Goal: Task Accomplishment & Management: Use online tool/utility

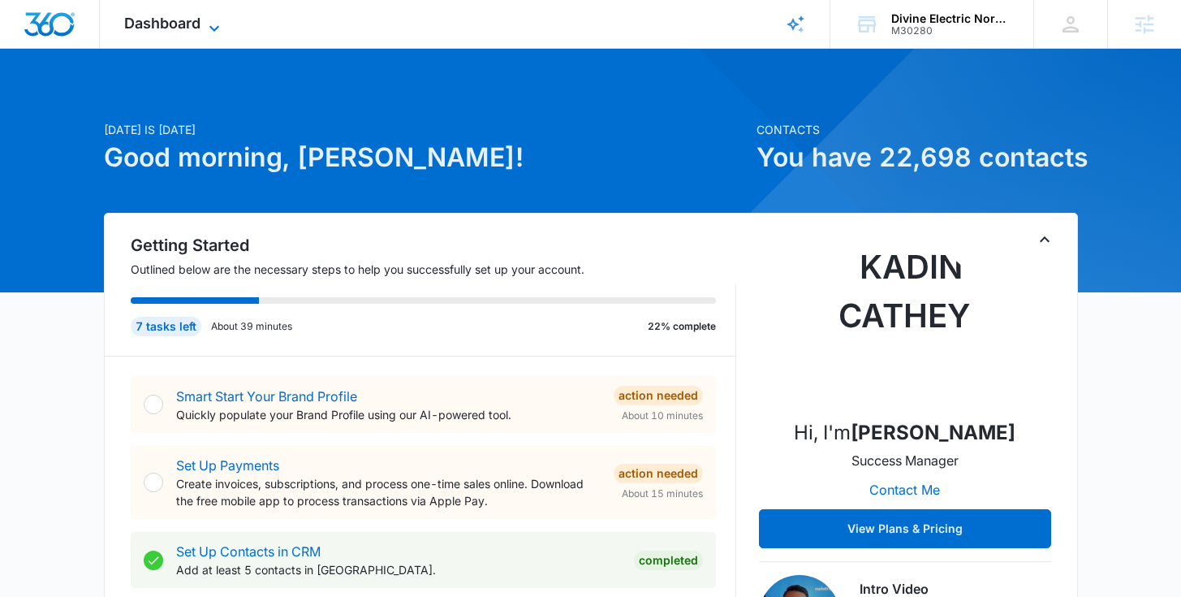
click at [183, 30] on span "Dashboard" at bounding box center [162, 23] width 76 height 17
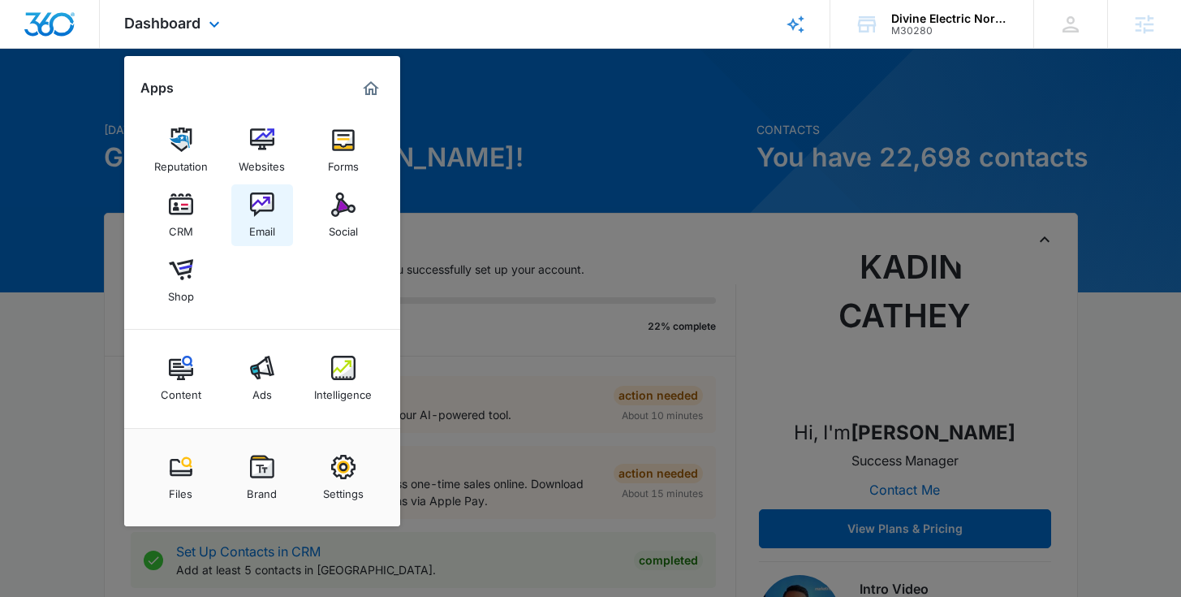
click at [261, 222] on div "Email" at bounding box center [262, 227] width 26 height 21
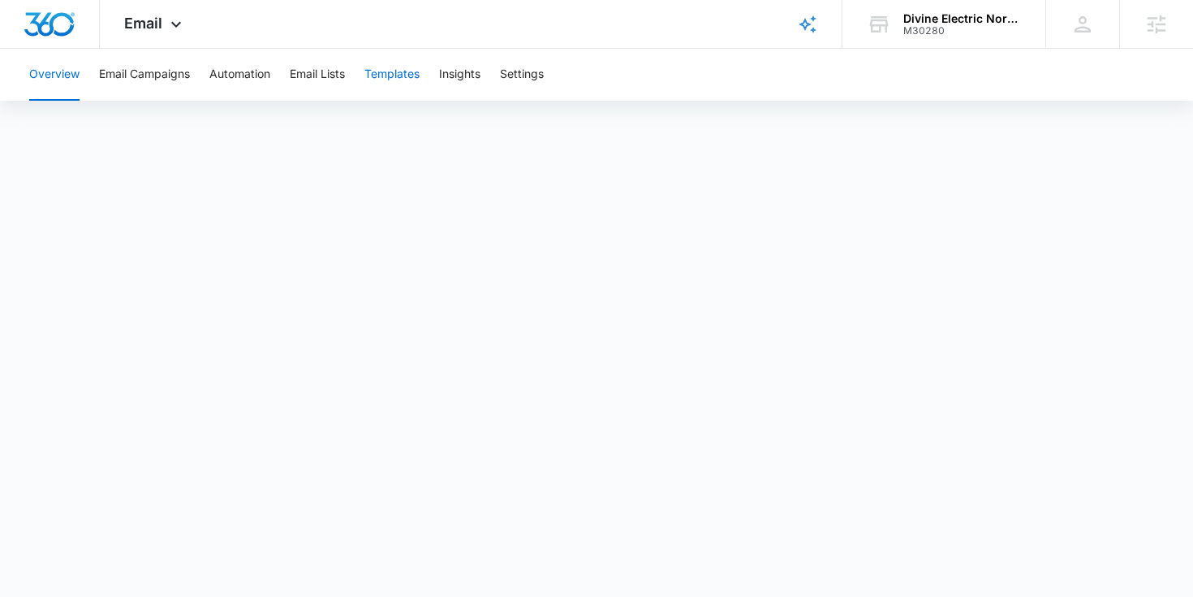
click at [397, 75] on button "Templates" at bounding box center [392, 75] width 55 height 52
click at [118, 20] on div "Email Apps Reputation Websites Forms CRM Email Social Shop Content Ads Intellig…" at bounding box center [155, 24] width 110 height 48
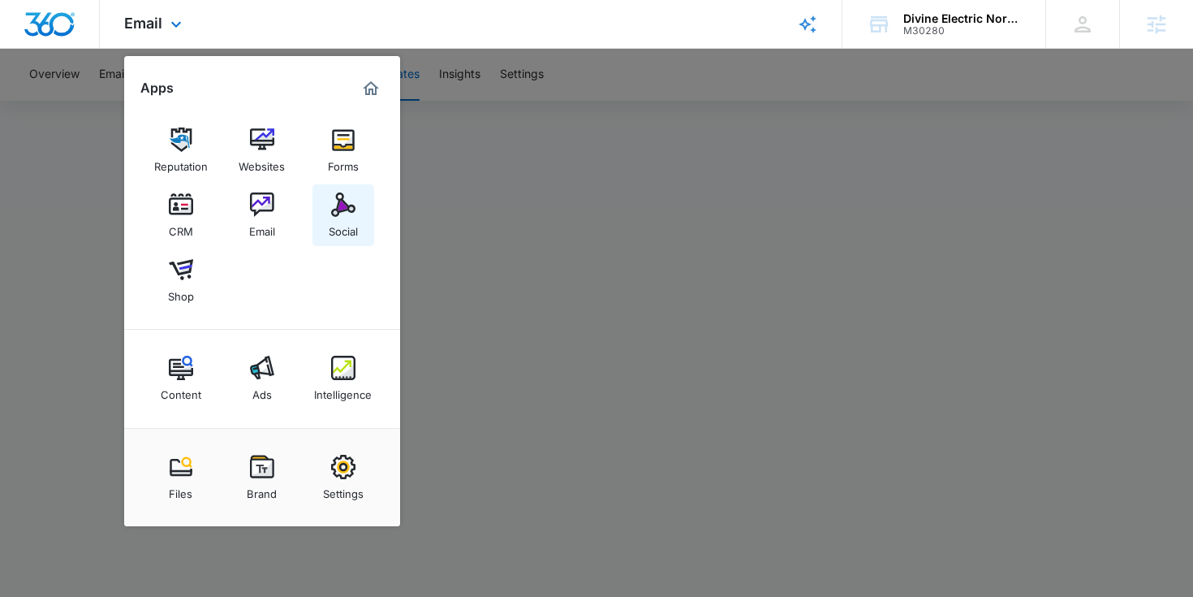
click at [345, 212] on img at bounding box center [343, 204] width 24 height 24
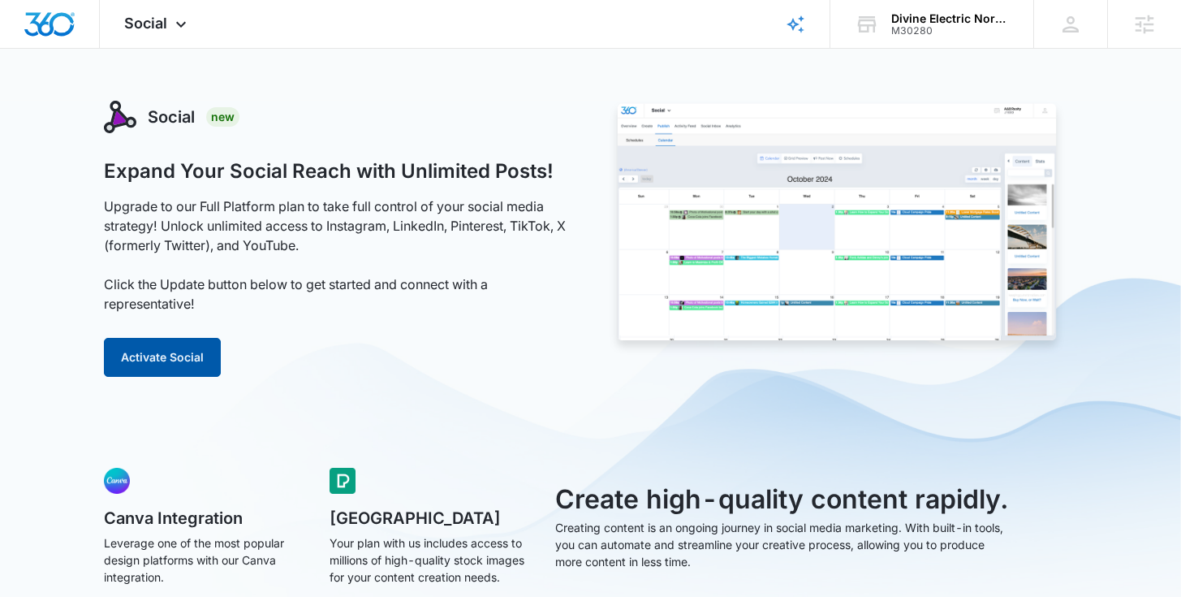
click at [170, 358] on button "Activate Social" at bounding box center [162, 357] width 117 height 39
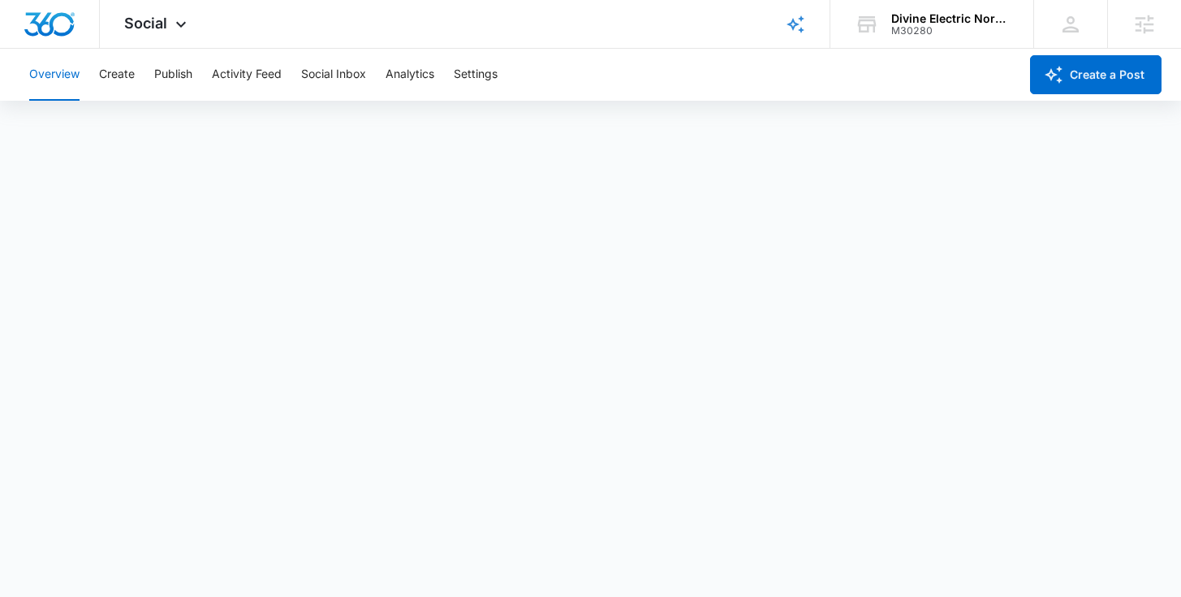
scroll to position [4, 0]
click at [116, 63] on button "Create" at bounding box center [117, 75] width 36 height 52
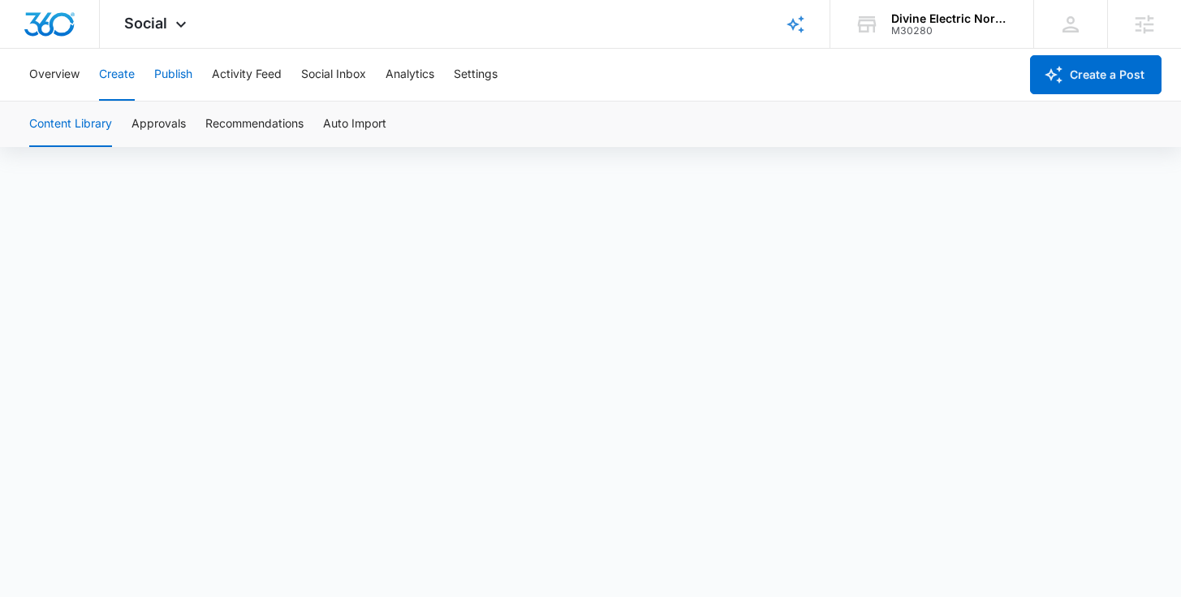
click at [161, 71] on button "Publish" at bounding box center [173, 75] width 38 height 52
click at [125, 119] on button "Schedules" at bounding box center [124, 123] width 55 height 45
